Goal: Information Seeking & Learning: Check status

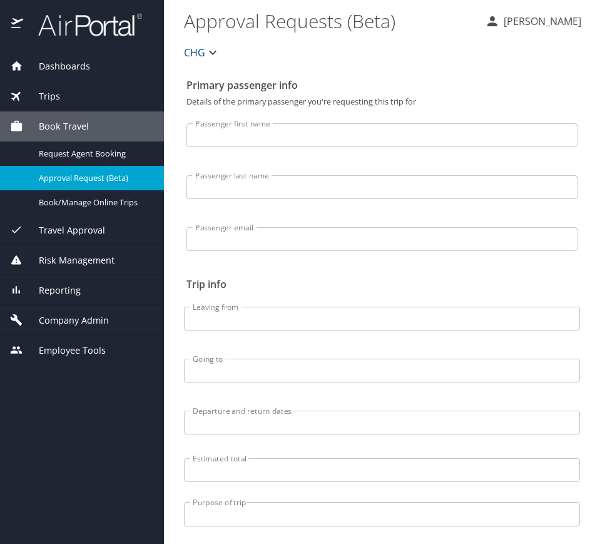
click at [79, 90] on div "Trips" at bounding box center [82, 97] width 144 height 14
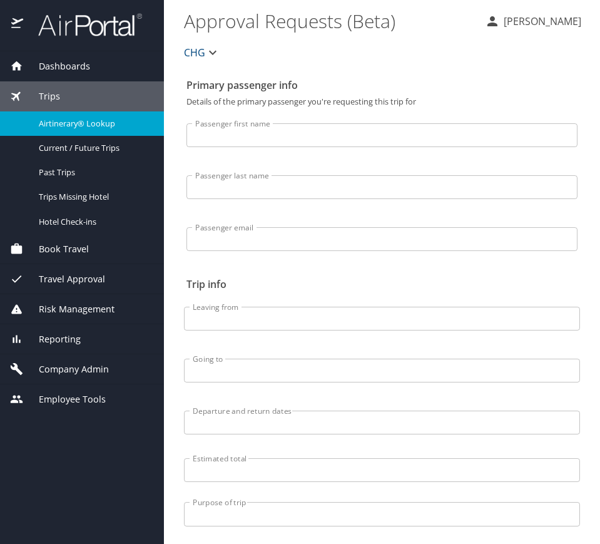
click at [108, 123] on span "Airtinerary® Lookup" at bounding box center [94, 124] width 110 height 12
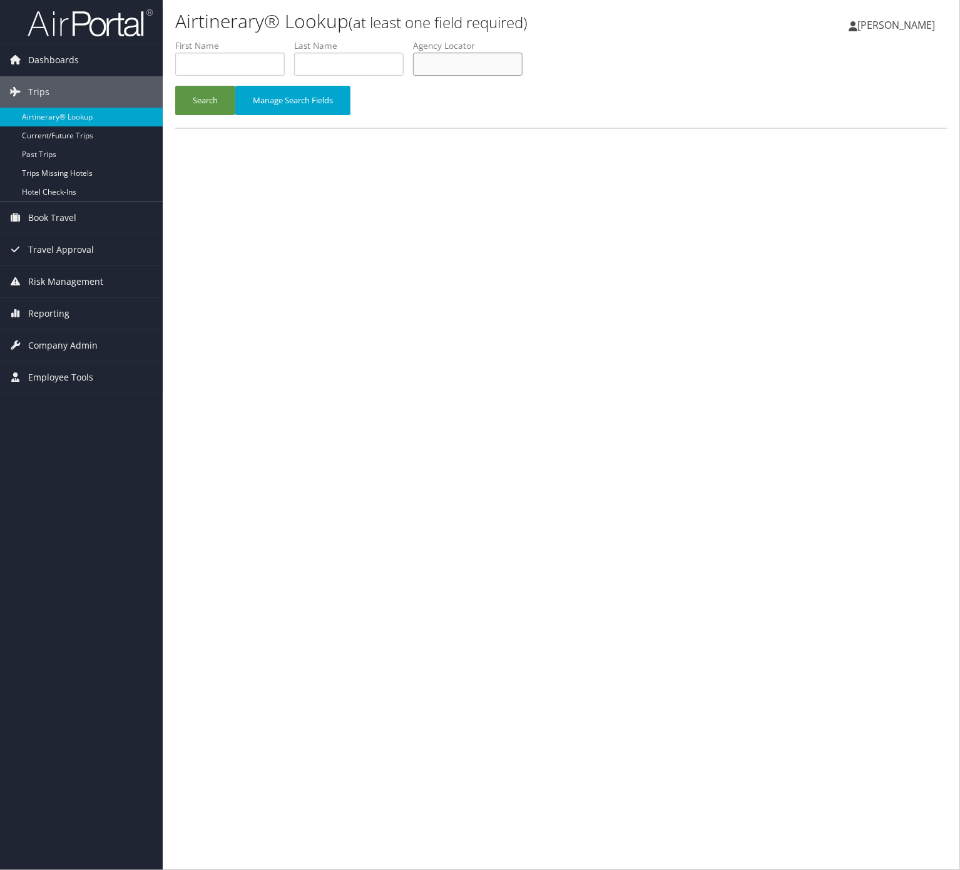
click at [510, 63] on input "text" at bounding box center [468, 64] width 110 height 23
paste input "ICLALH"
click at [221, 106] on button "Search" at bounding box center [205, 100] width 60 height 29
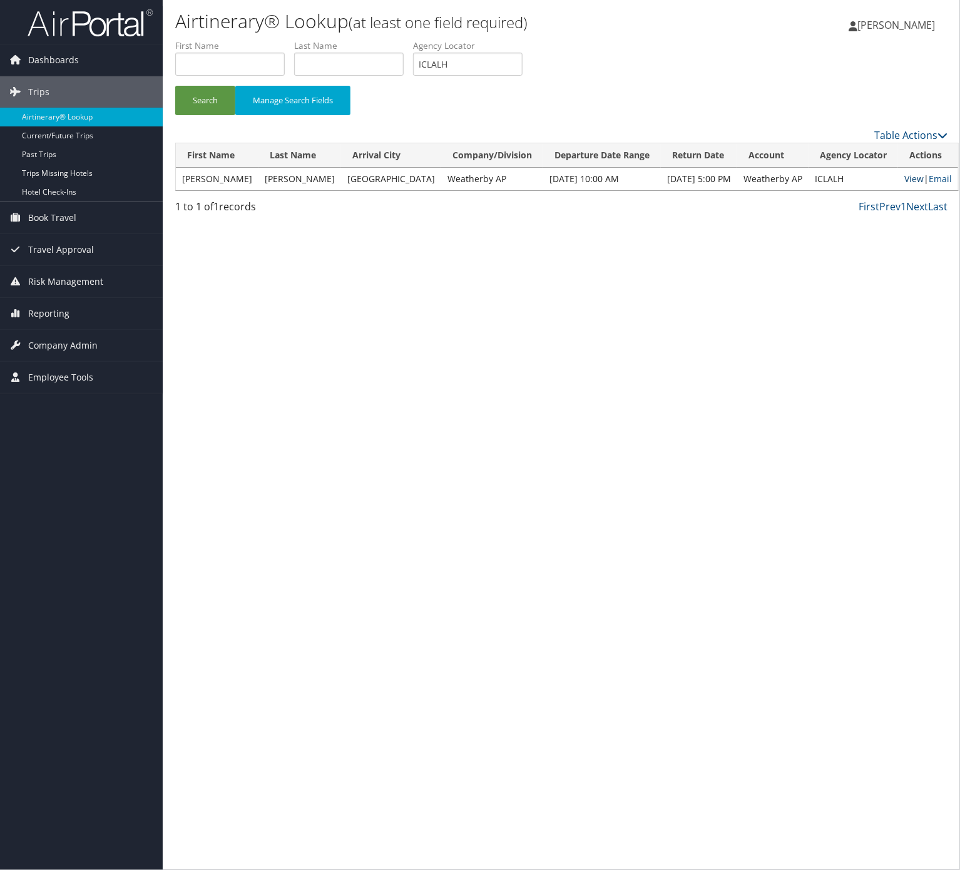
click at [905, 175] on link "View" at bounding box center [914, 179] width 19 height 12
click at [471, 59] on input "ICLALH" at bounding box center [468, 64] width 110 height 23
paste input "WGMMJU"
click at [227, 101] on button "Search" at bounding box center [205, 100] width 60 height 29
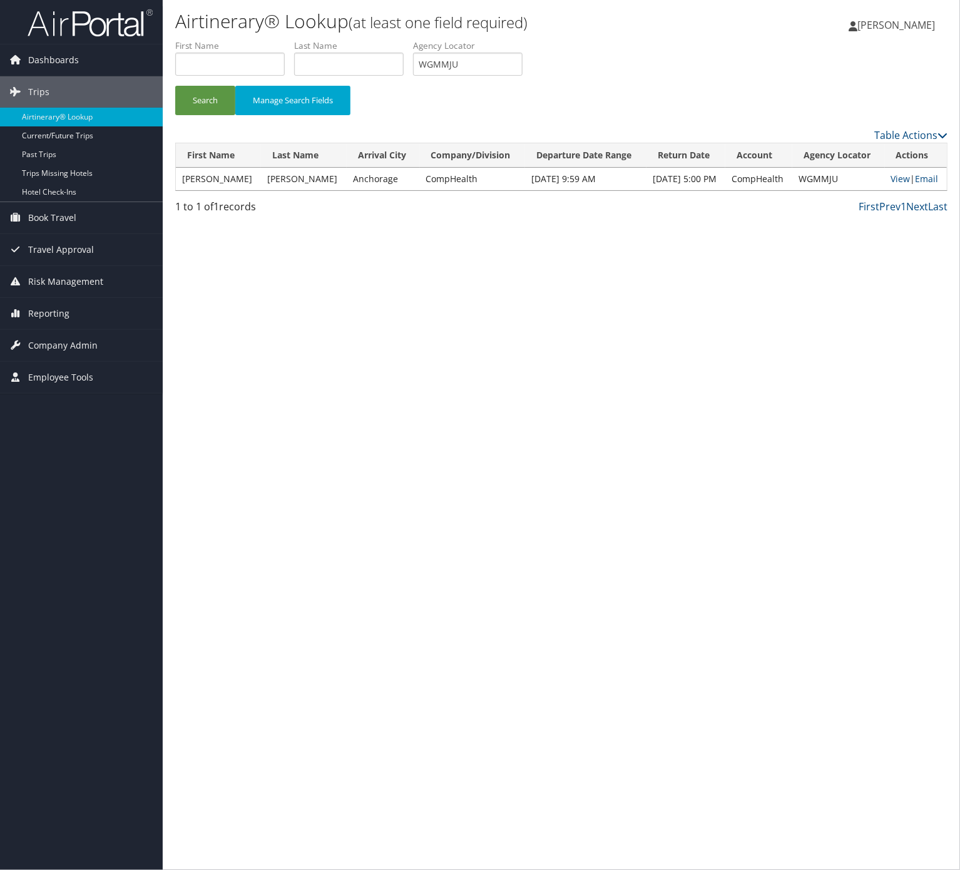
drag, startPoint x: 533, startPoint y: 46, endPoint x: 520, endPoint y: 59, distance: 18.6
click at [532, 46] on label "Agency Locator" at bounding box center [472, 45] width 119 height 13
click at [520, 59] on input "WGMMJU" at bounding box center [468, 64] width 110 height 23
click at [892, 179] on link "View" at bounding box center [901, 179] width 19 height 12
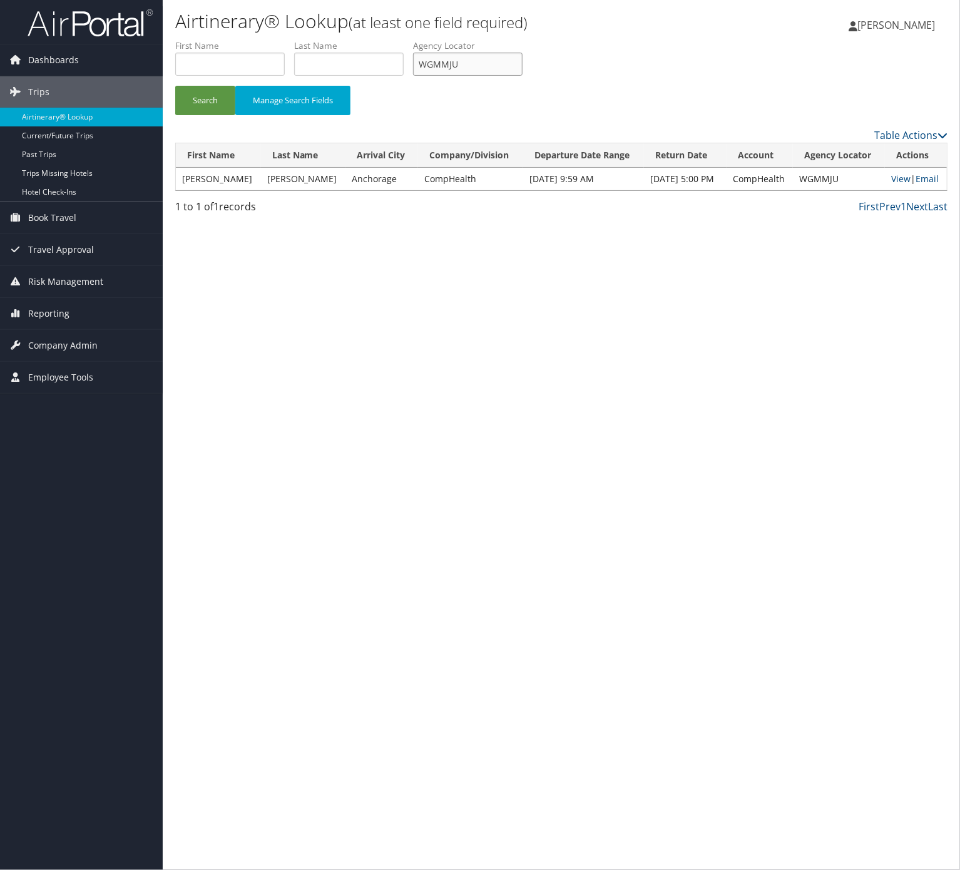
click at [515, 64] on input "WGMMJU" at bounding box center [468, 64] width 110 height 23
paste input "KJMTS"
type input "WKJMTS"
click at [175, 86] on button "Search" at bounding box center [205, 100] width 60 height 29
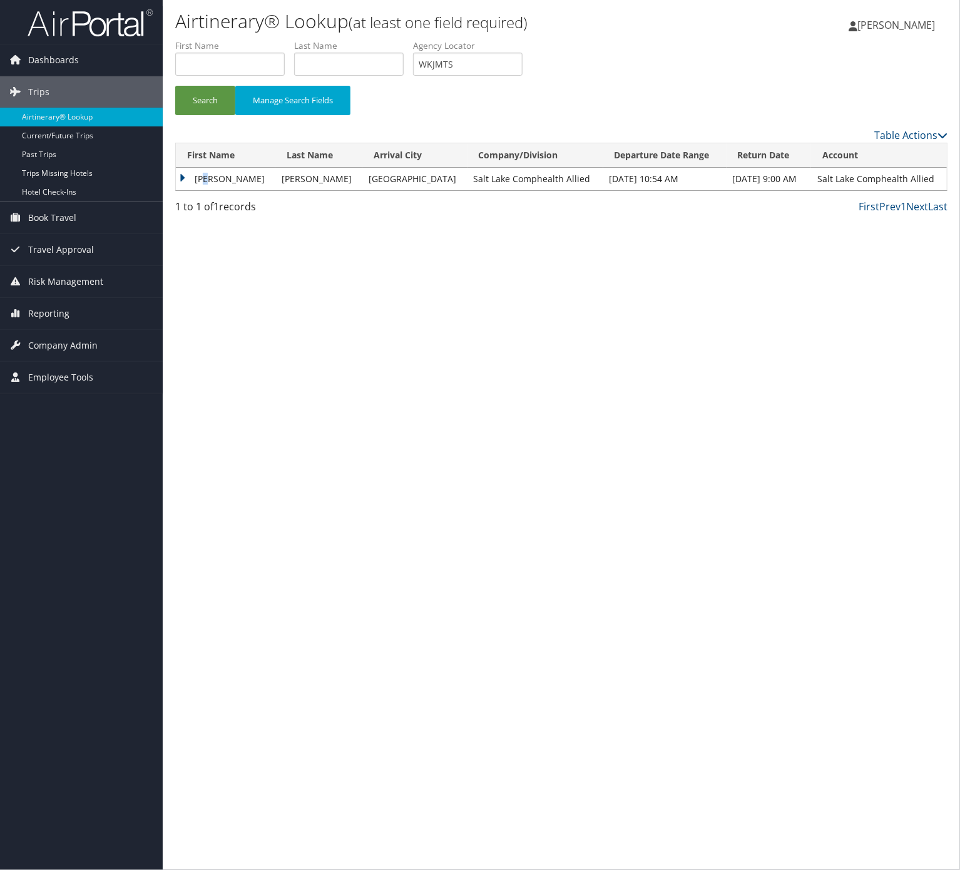
click at [206, 170] on td "Stephanie" at bounding box center [226, 179] width 100 height 23
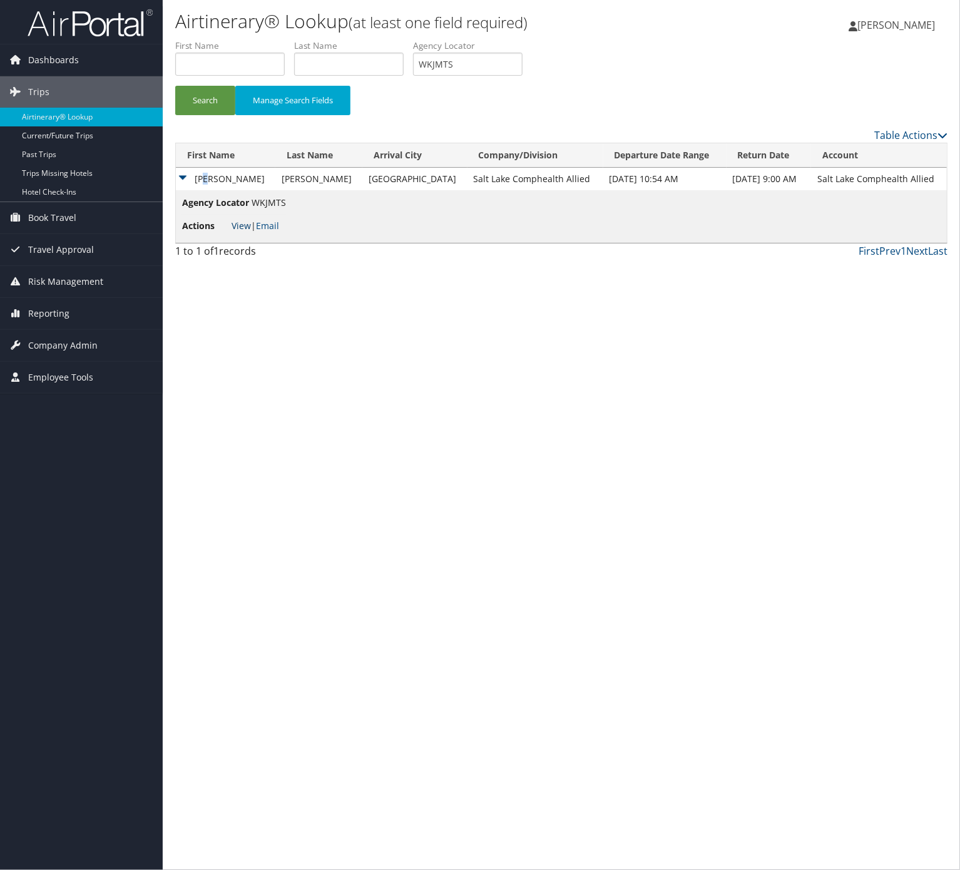
click at [245, 232] on link "View" at bounding box center [241, 226] width 19 height 12
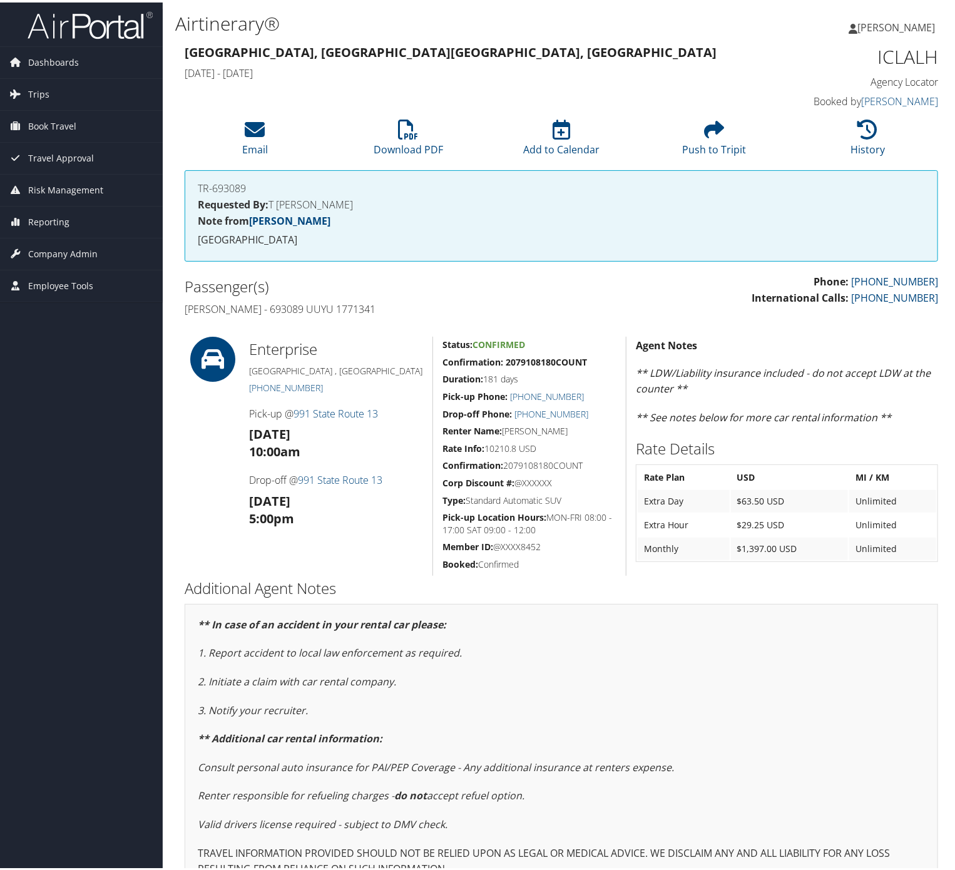
click at [244, 308] on h4 "[PERSON_NAME] - 693089 UUYU 1771341" at bounding box center [369, 307] width 368 height 14
copy h4 "Zinn"
drag, startPoint x: 501, startPoint y: 378, endPoint x: 436, endPoint y: 357, distance: 67.9
click at [436, 357] on div "Status: Confirmed Confirmation: 2079108180COUNT Duration: 181 days Pick-up Phon…" at bounding box center [529, 453] width 193 height 239
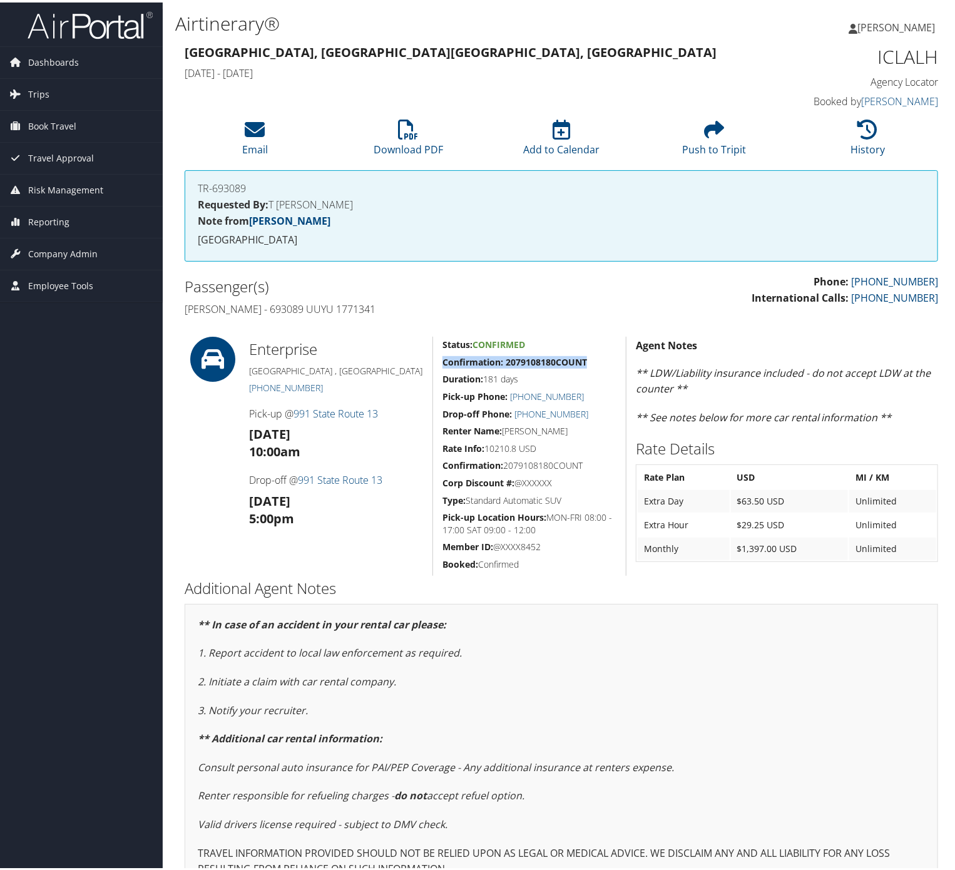
copy strong "Confirmation: 2079108180COUNT"
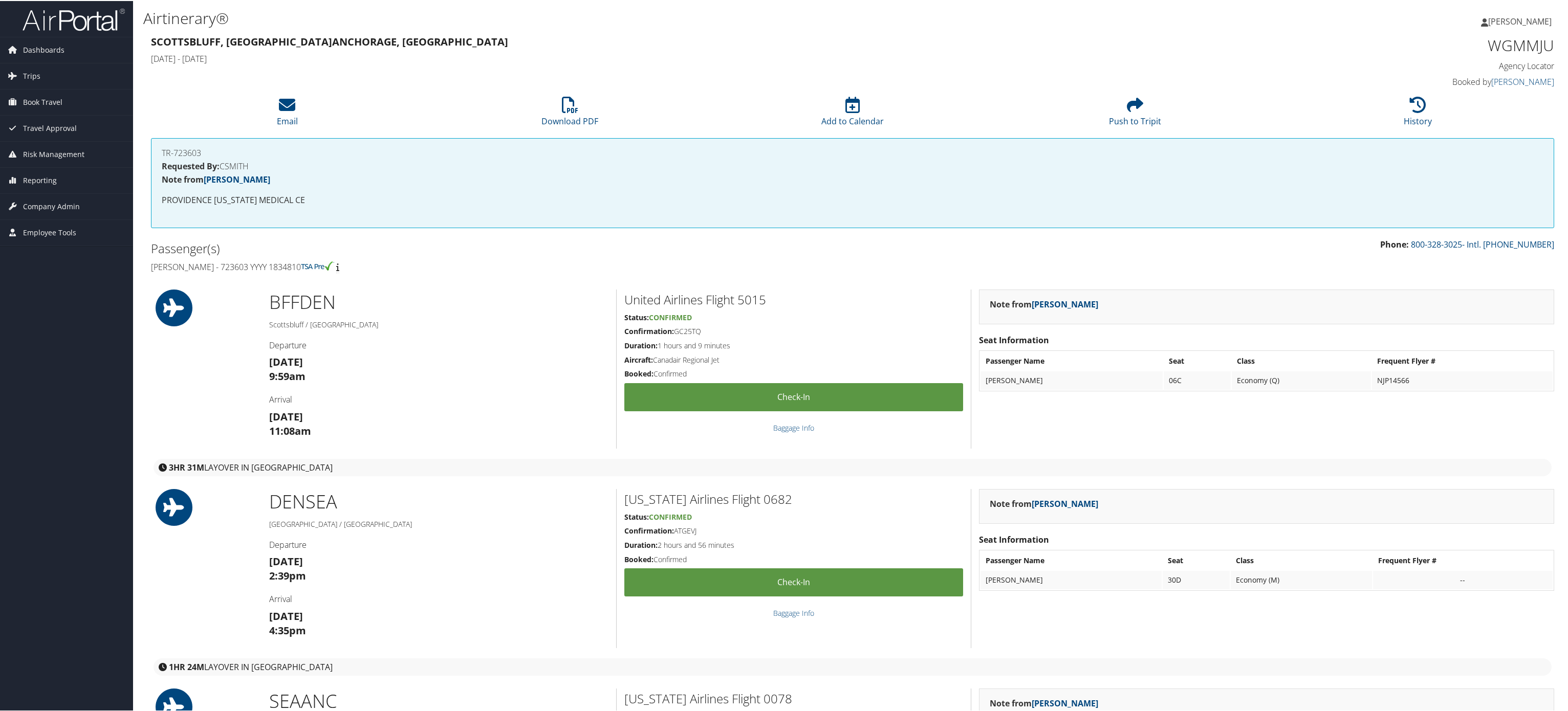
click at [421, 275] on div "Passenger(s) James Bergene - 723603 YYYY 1834810" at bounding box center [498, 256] width 710 height 38
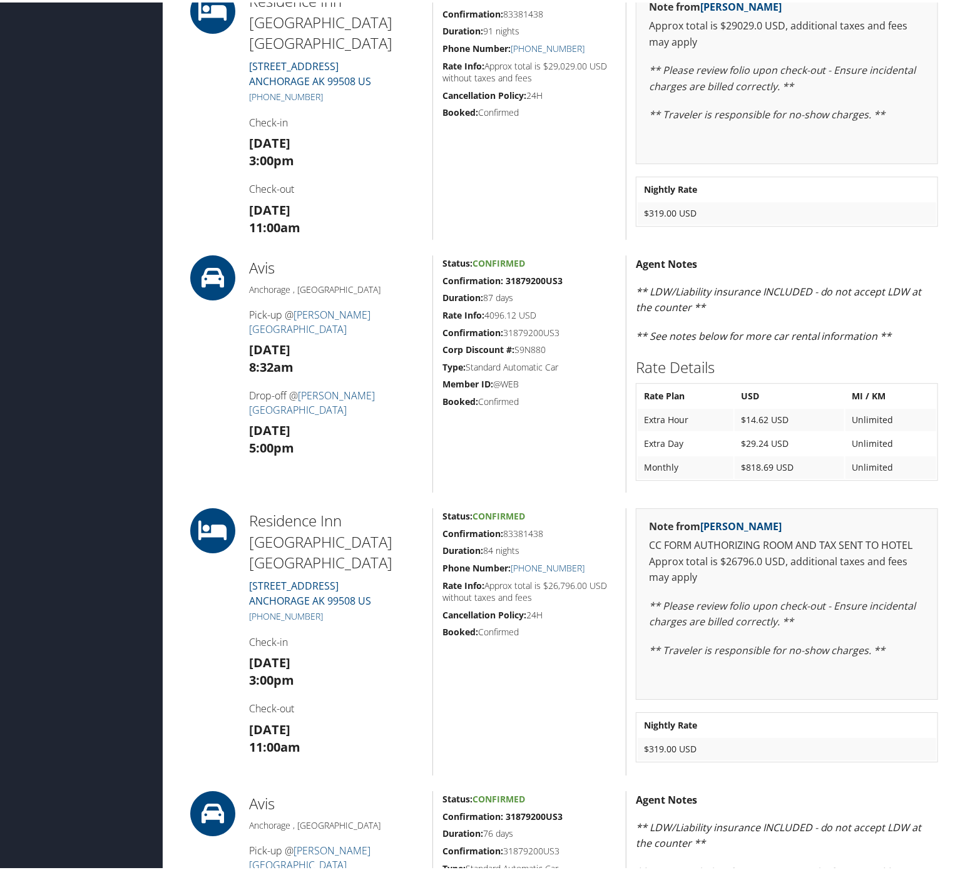
scroll to position [1628, 0]
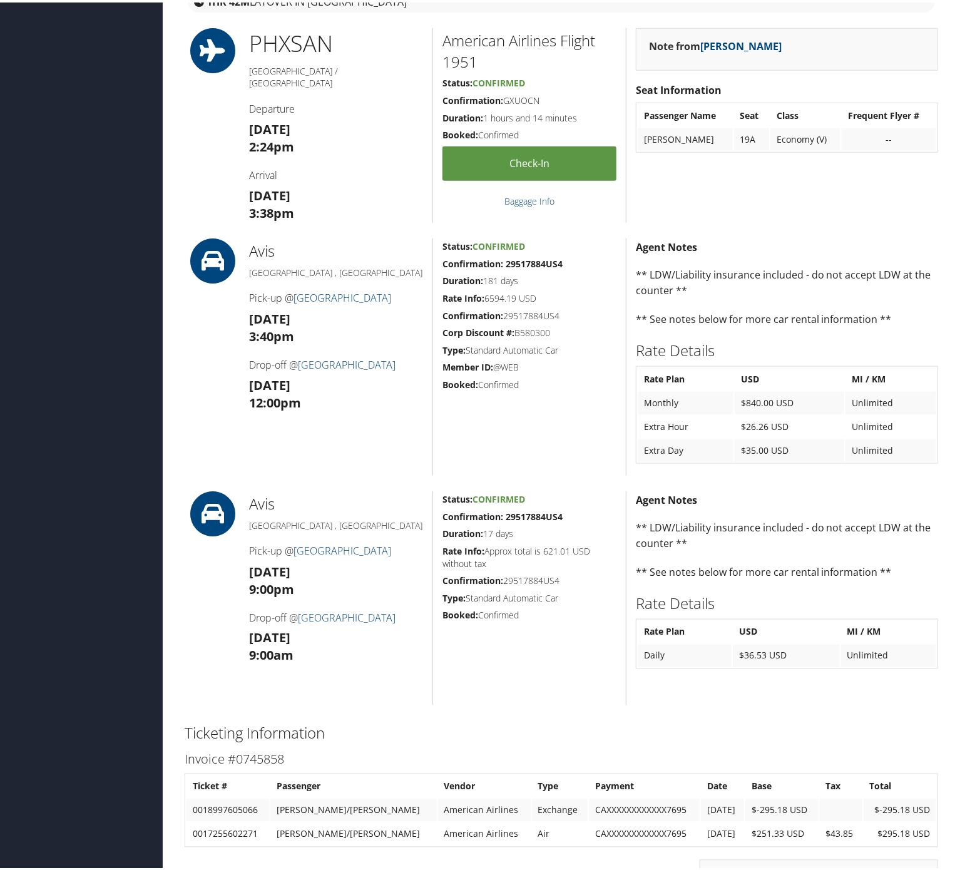
scroll to position [626, 0]
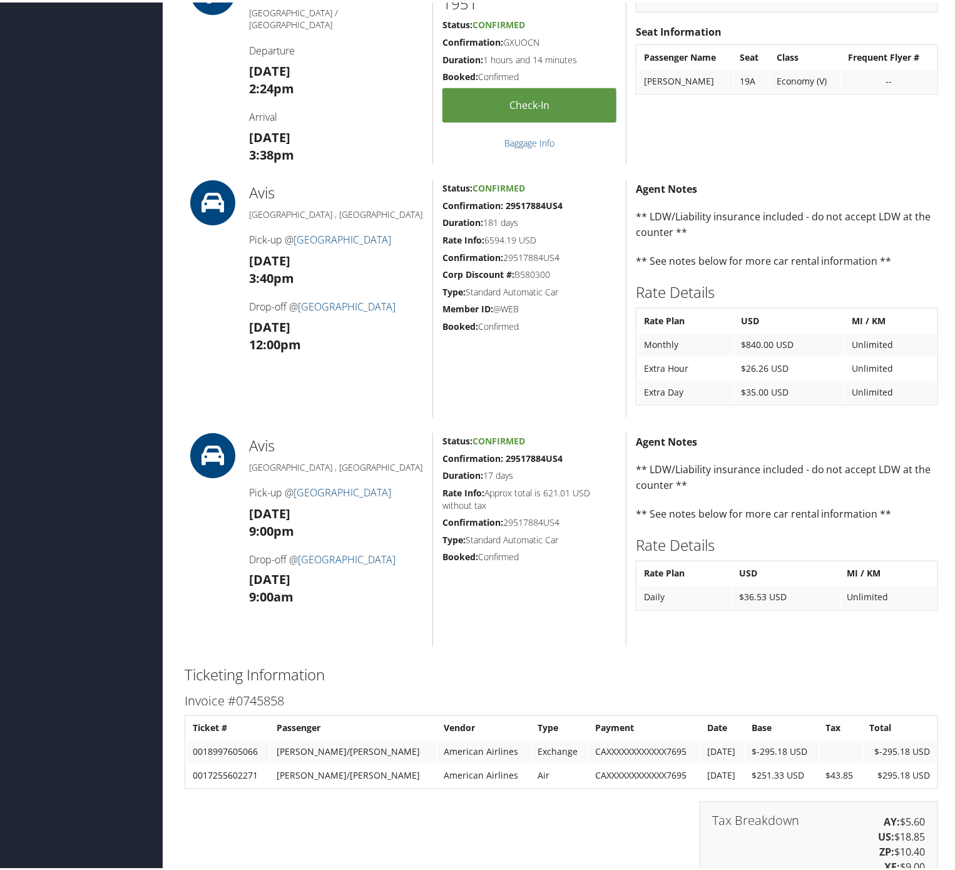
click at [520, 195] on div "Status: Confirmed Confirmation: 29517884US4 Duration: 181 days Rate Info: 6594.…" at bounding box center [529, 296] width 193 height 237
copy strong "29517884US4"
drag, startPoint x: 532, startPoint y: 409, endPoint x: 547, endPoint y: 451, distance: 44.6
click at [532, 411] on div "Status: Confirmed Confirmation: 29517884US4 Duration: 181 days Rate Info: 6594.…" at bounding box center [529, 296] width 193 height 237
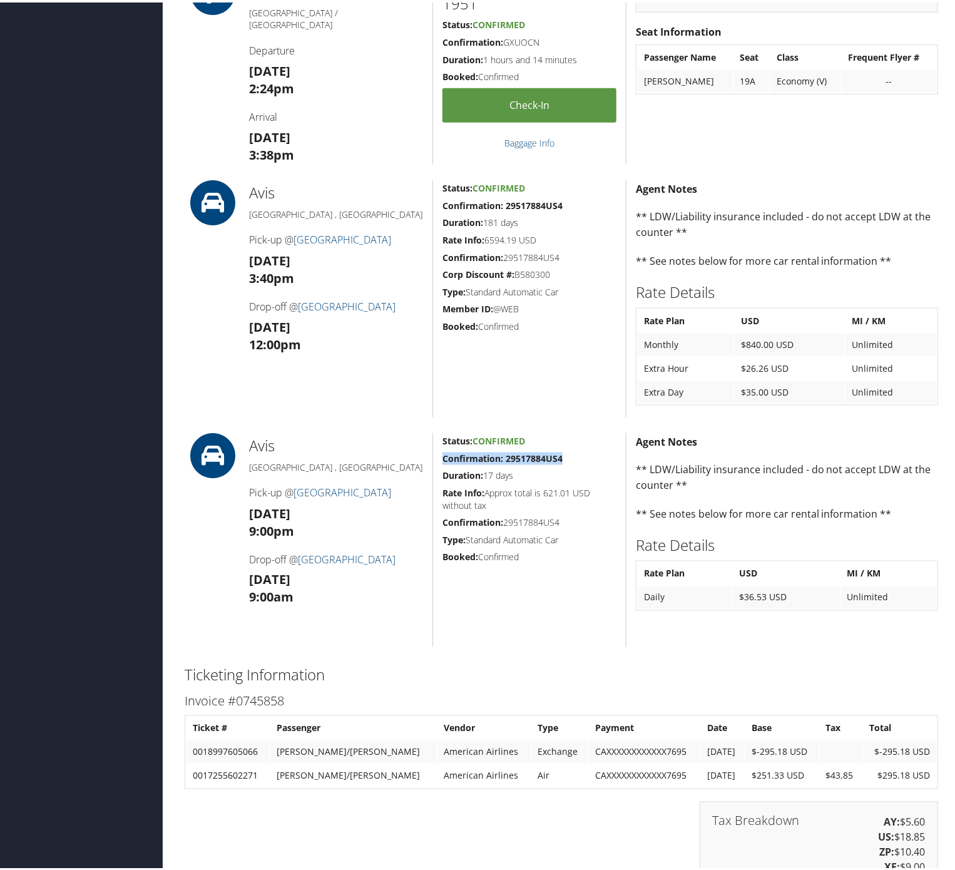
drag, startPoint x: 560, startPoint y: 451, endPoint x: 438, endPoint y: 455, distance: 122.1
click at [438, 455] on div "Status: Confirmed Confirmation: 29517884US4 Duration: 17 days Rate Info: Approx…" at bounding box center [529, 538] width 193 height 214
copy strong "Confirmation: 29517884US4"
